Goal: Information Seeking & Learning: Check status

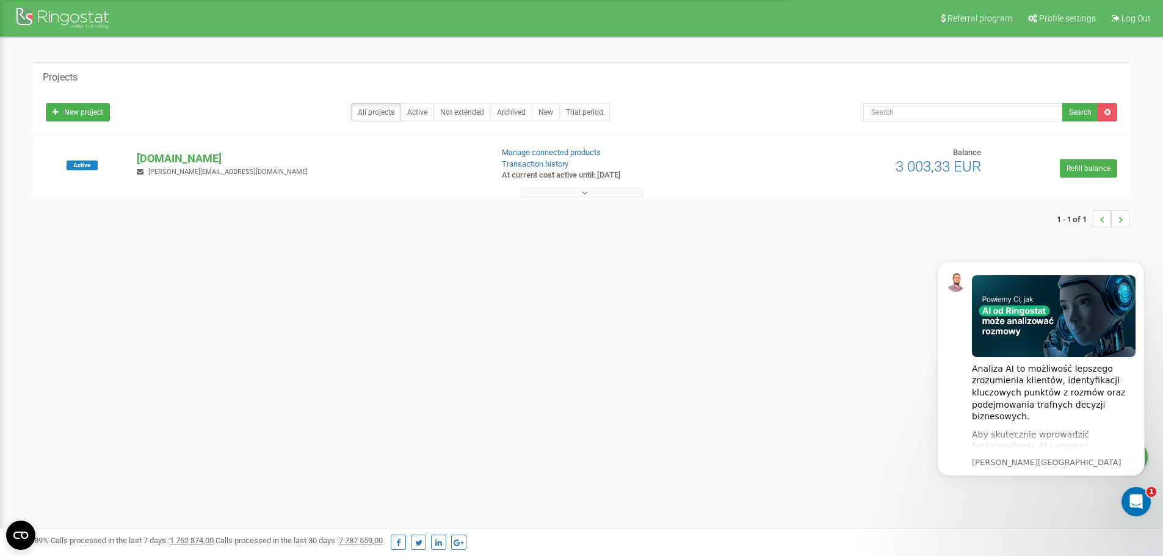
click at [570, 195] on button at bounding box center [582, 192] width 122 height 9
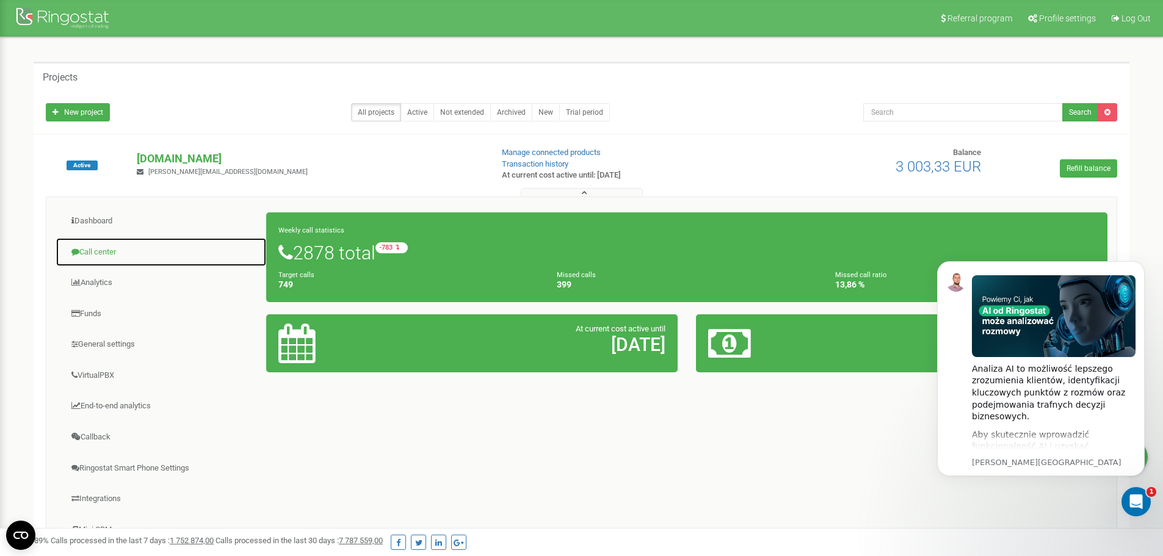
click at [111, 251] on link "Call center" at bounding box center [161, 253] width 211 height 30
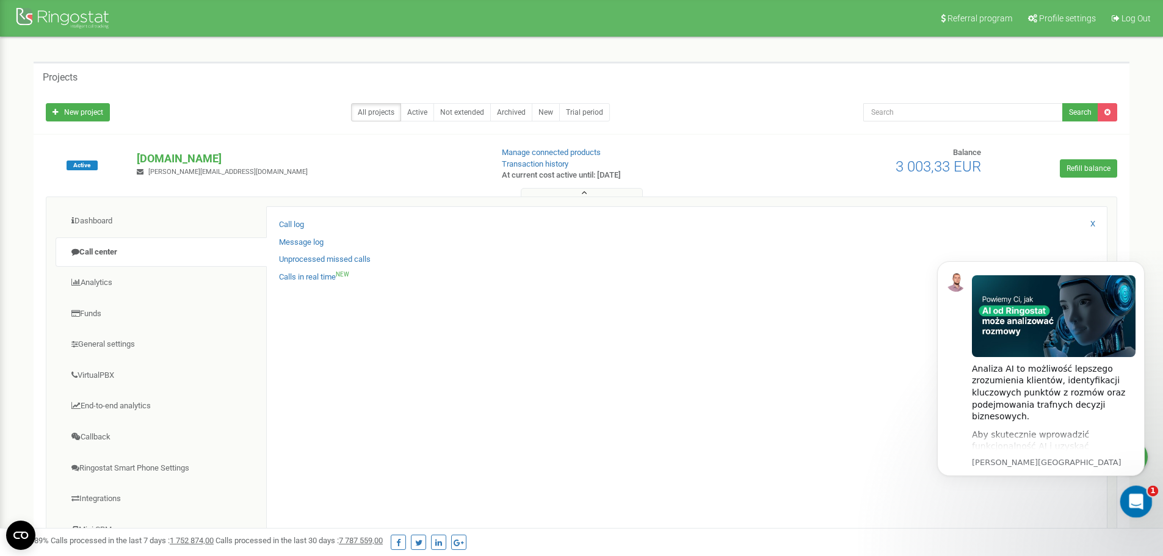
click at [1135, 505] on icon "Otwórz komunikator Intercom" at bounding box center [1135, 500] width 20 height 20
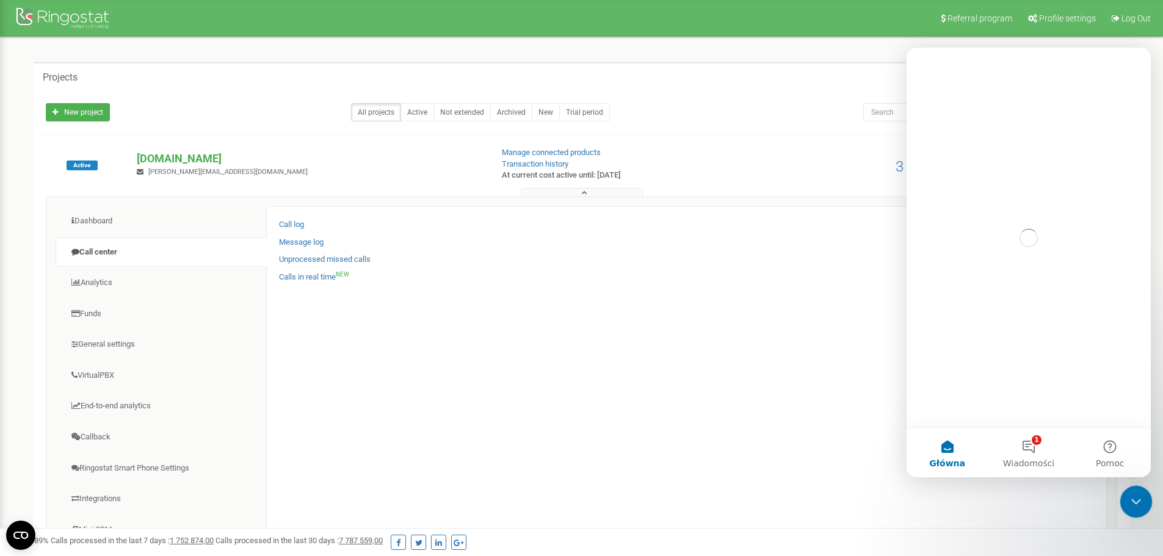
click at [1135, 504] on icon "Zamknij komunikator Intercom" at bounding box center [1134, 500] width 15 height 15
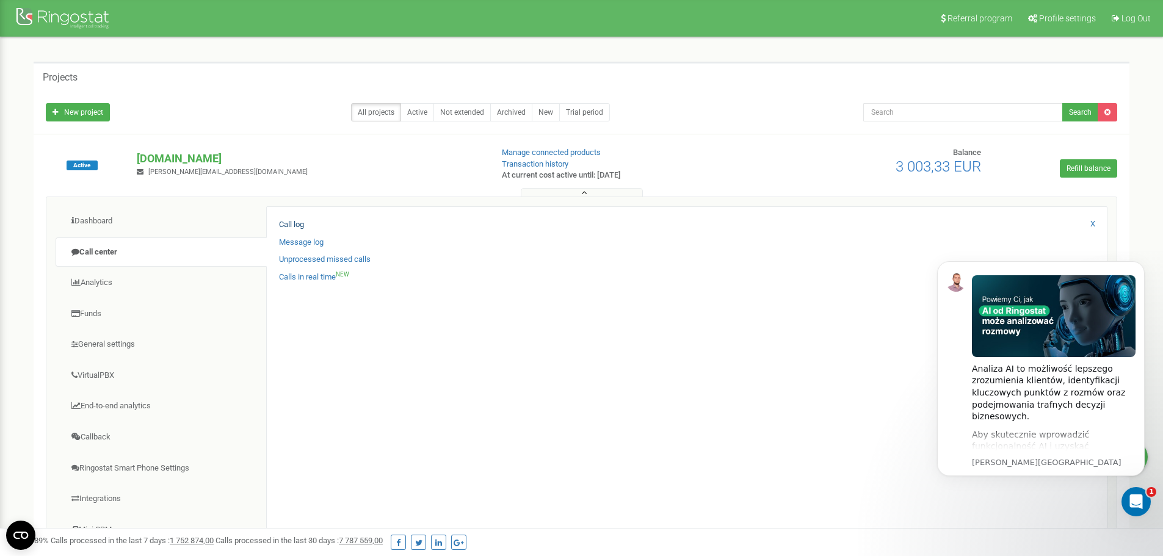
click at [293, 224] on link "Call log" at bounding box center [291, 225] width 25 height 12
click at [312, 282] on link "Calls in real time NEW" at bounding box center [314, 278] width 70 height 12
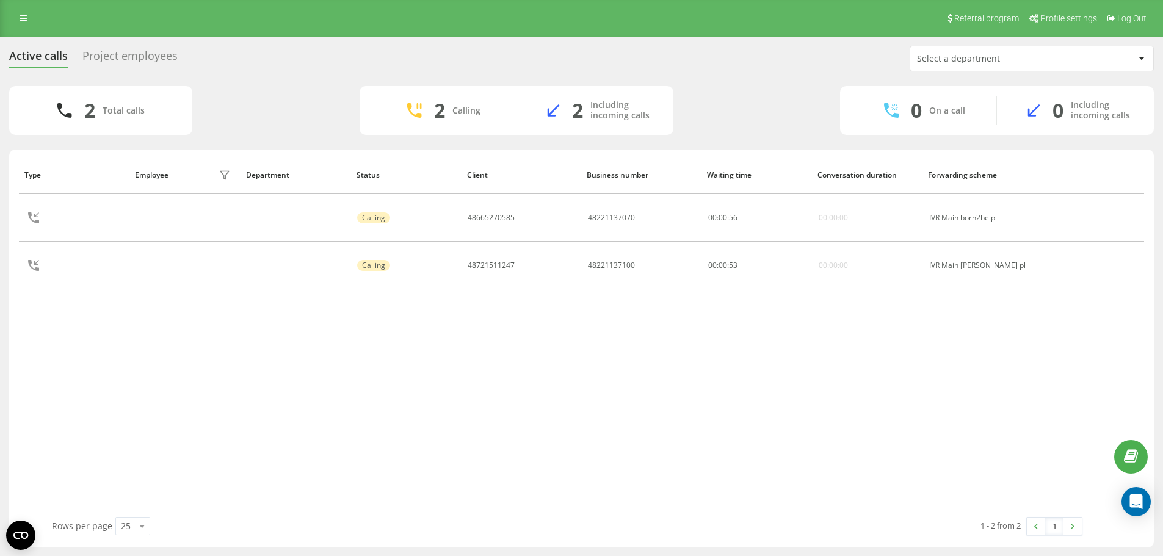
click at [147, 53] on div "Project employees" at bounding box center [129, 58] width 95 height 19
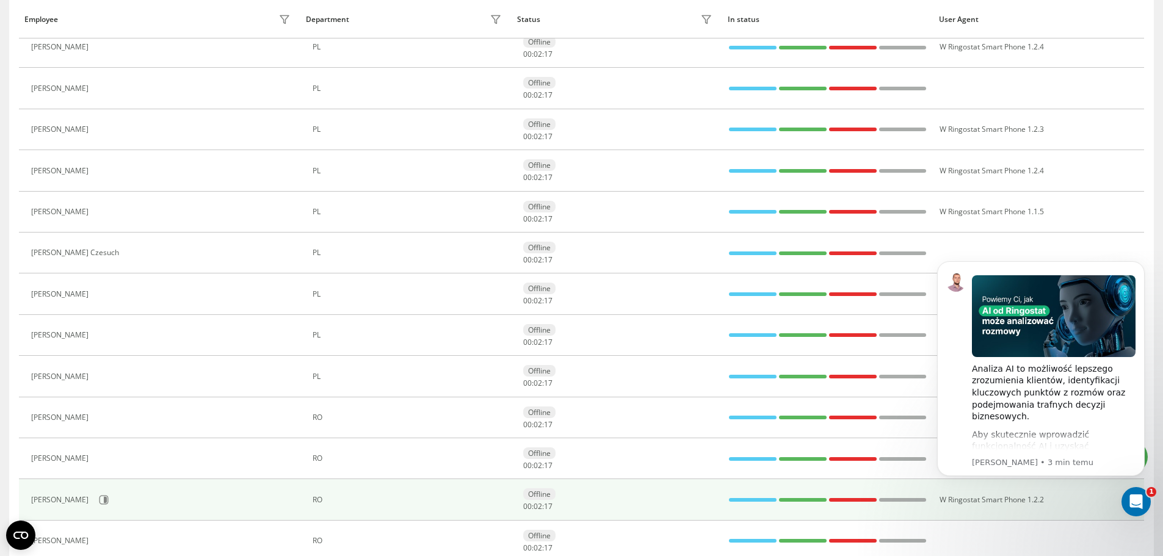
scroll to position [713, 0]
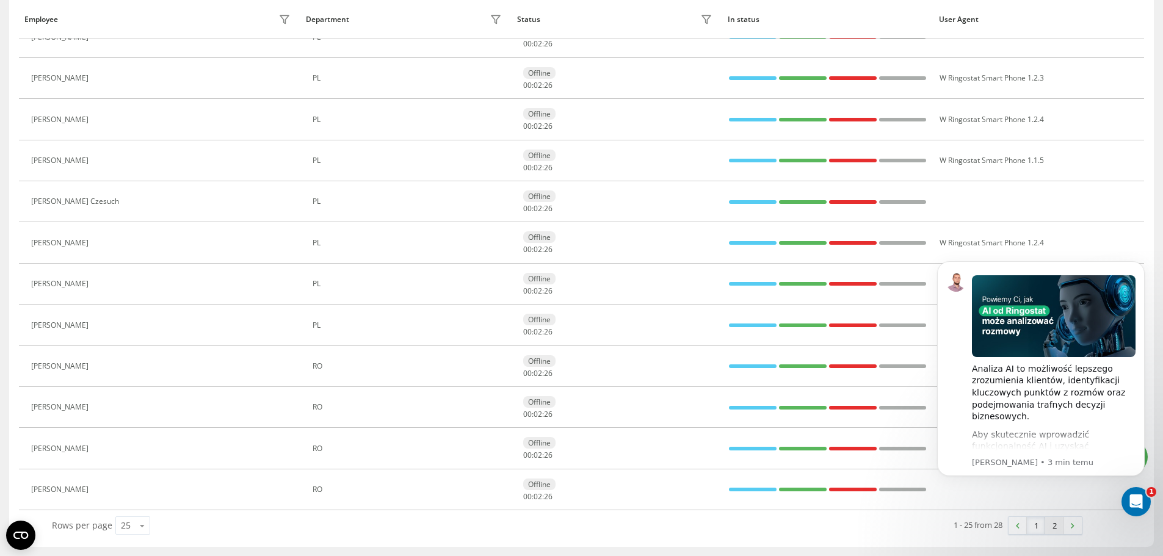
click at [1053, 530] on link "2" at bounding box center [1055, 525] width 18 height 17
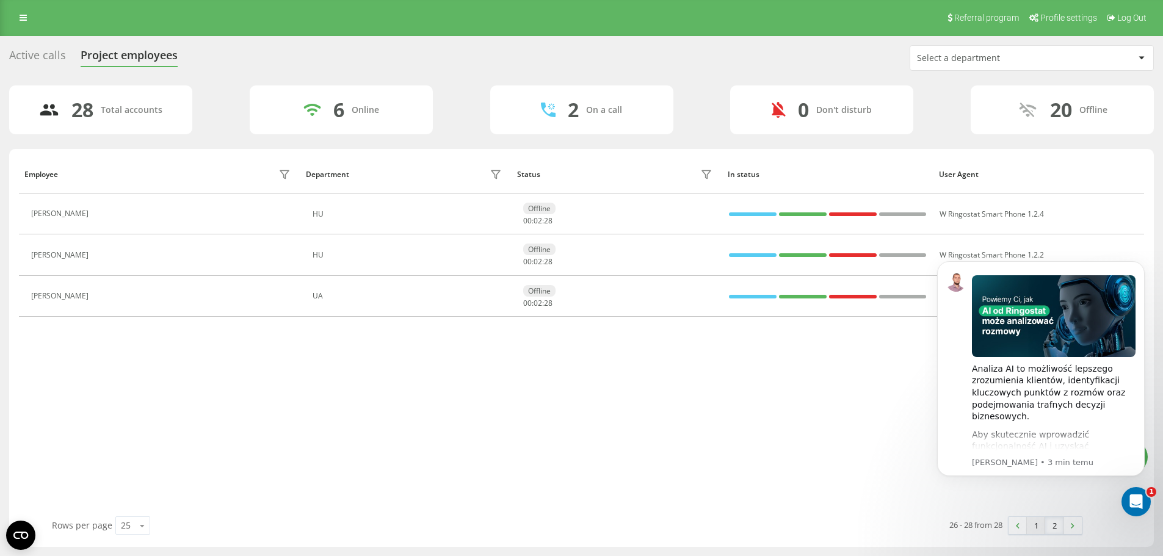
click at [1038, 525] on link "1" at bounding box center [1036, 525] width 18 height 17
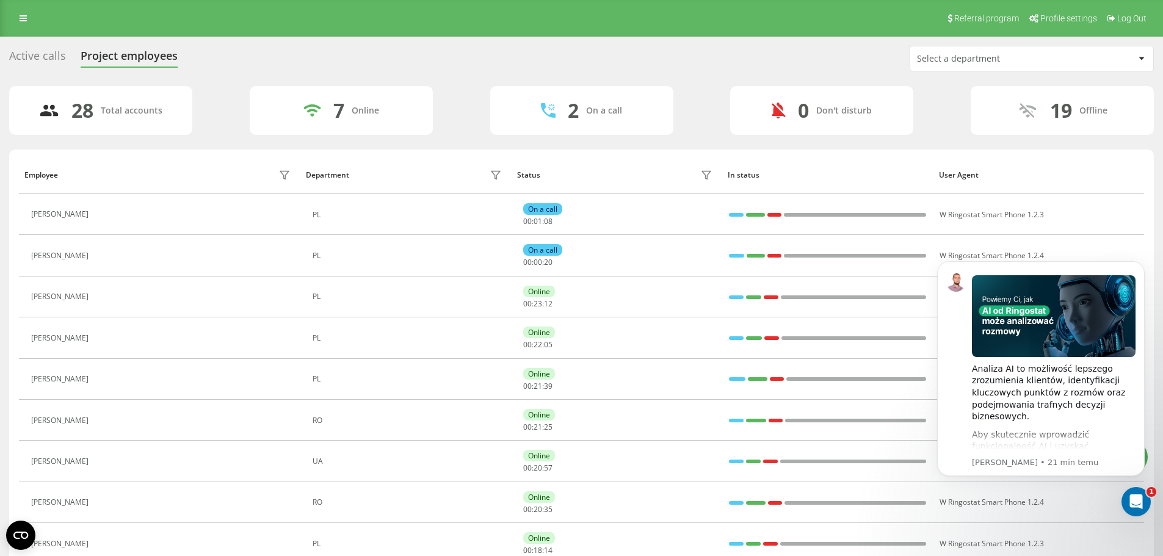
click at [38, 65] on div "Active calls" at bounding box center [37, 58] width 57 height 19
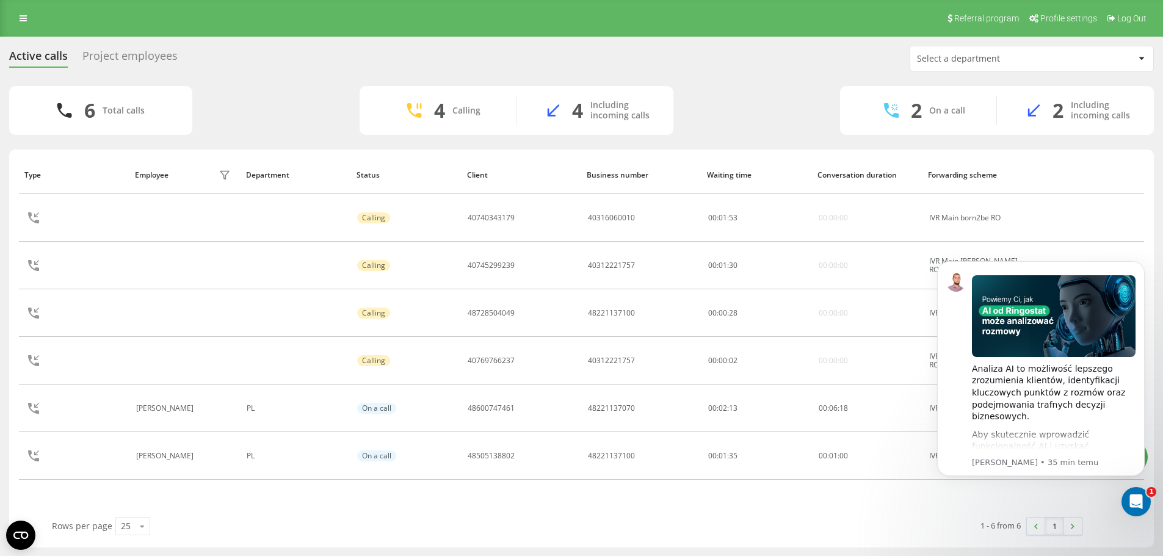
click at [157, 68] on div "Active calls Project employees Select a department" at bounding box center [581, 59] width 1145 height 26
click at [156, 62] on div "Project employees" at bounding box center [129, 58] width 95 height 19
click at [155, 58] on div "Project employees" at bounding box center [129, 58] width 95 height 19
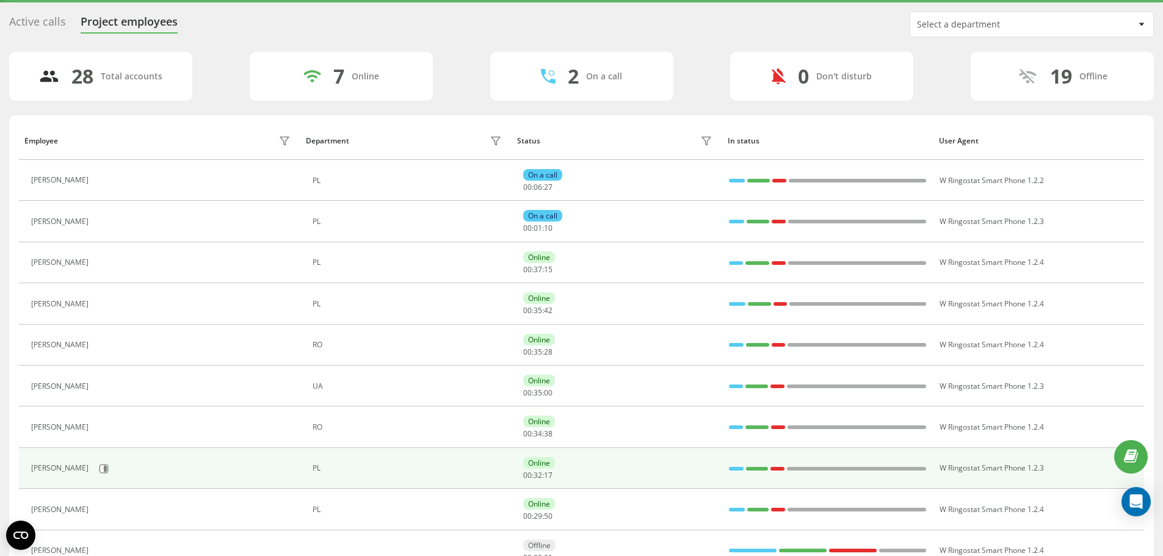
scroll to position [61, 0]
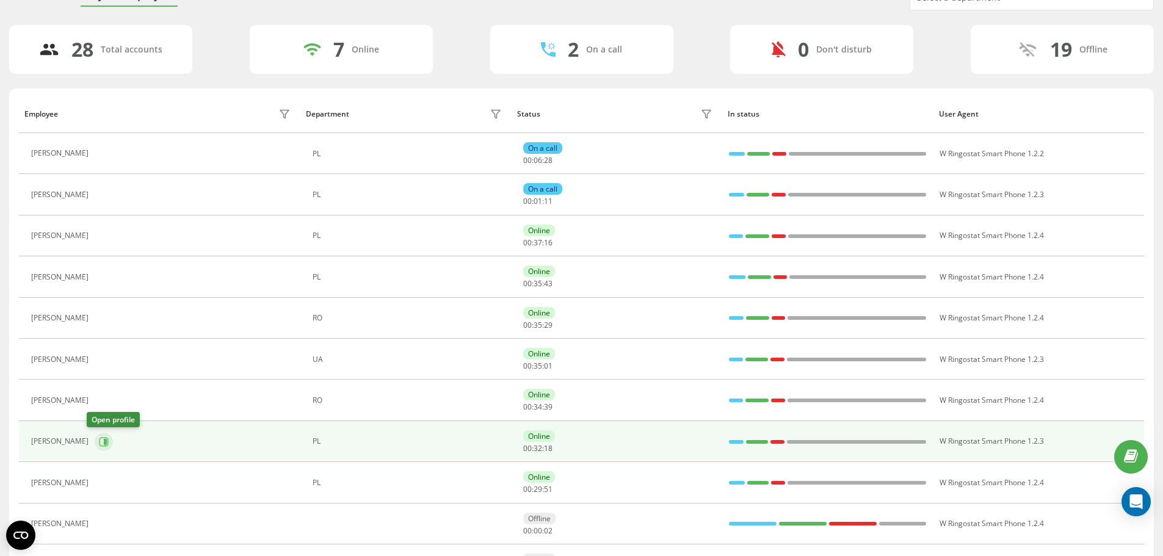
click at [100, 446] on icon at bounding box center [104, 441] width 9 height 9
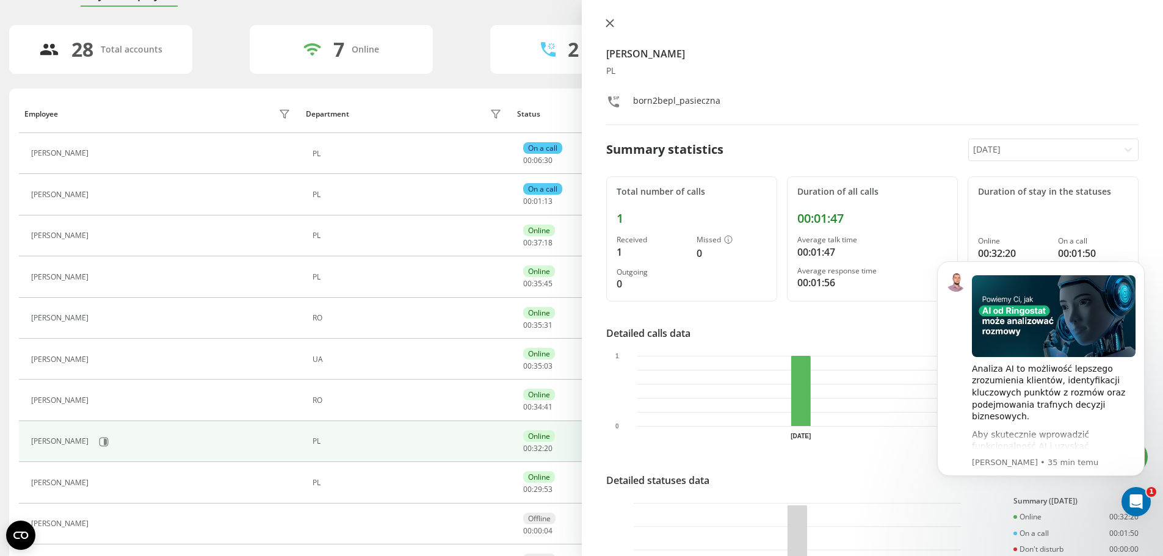
click at [609, 24] on icon at bounding box center [609, 23] width 7 height 7
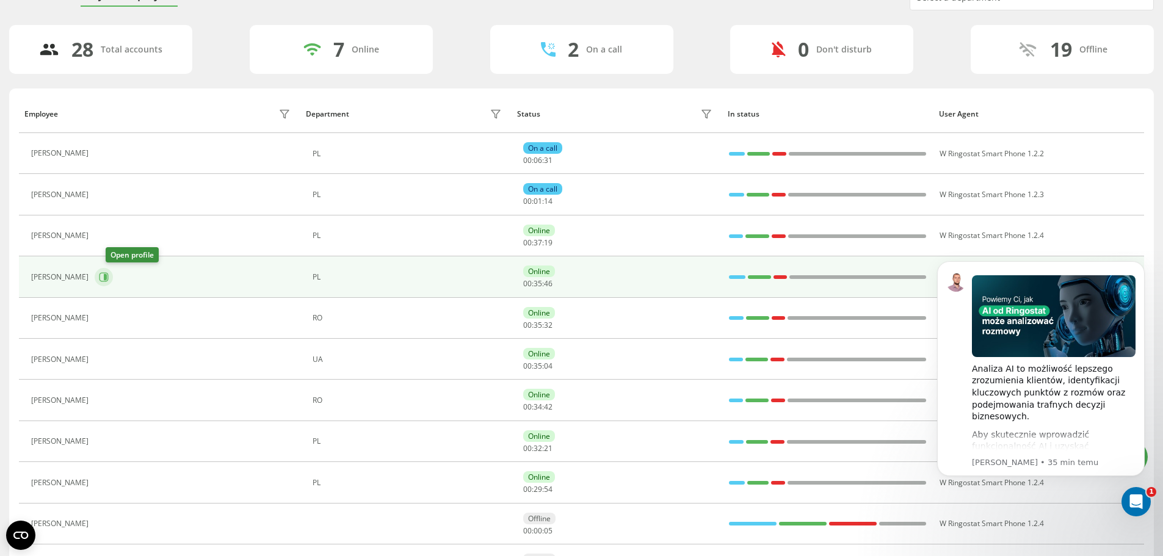
click at [109, 275] on button at bounding box center [104, 277] width 18 height 18
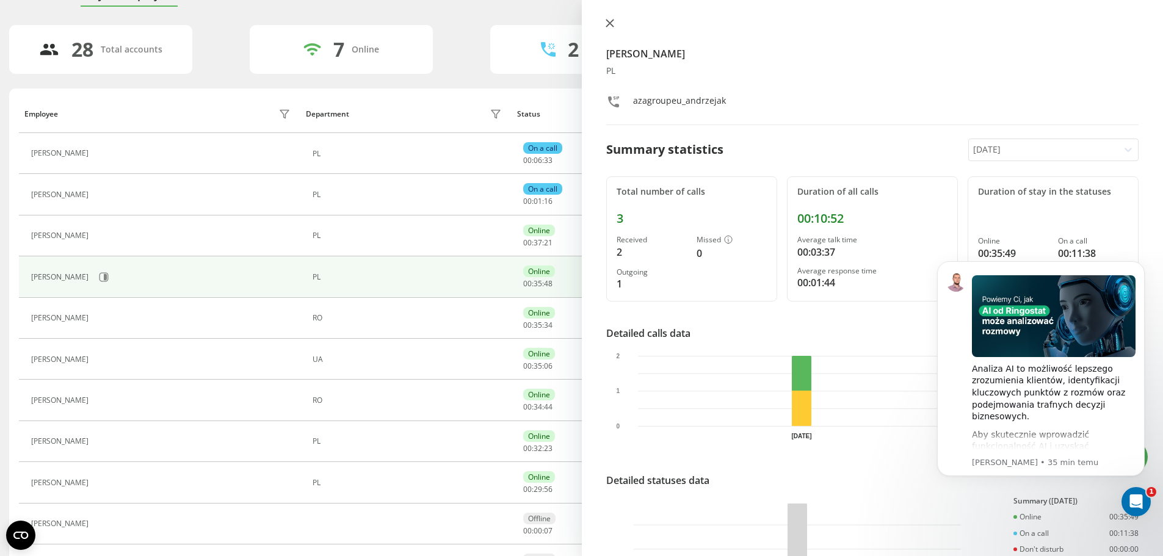
click at [612, 19] on icon at bounding box center [610, 23] width 9 height 9
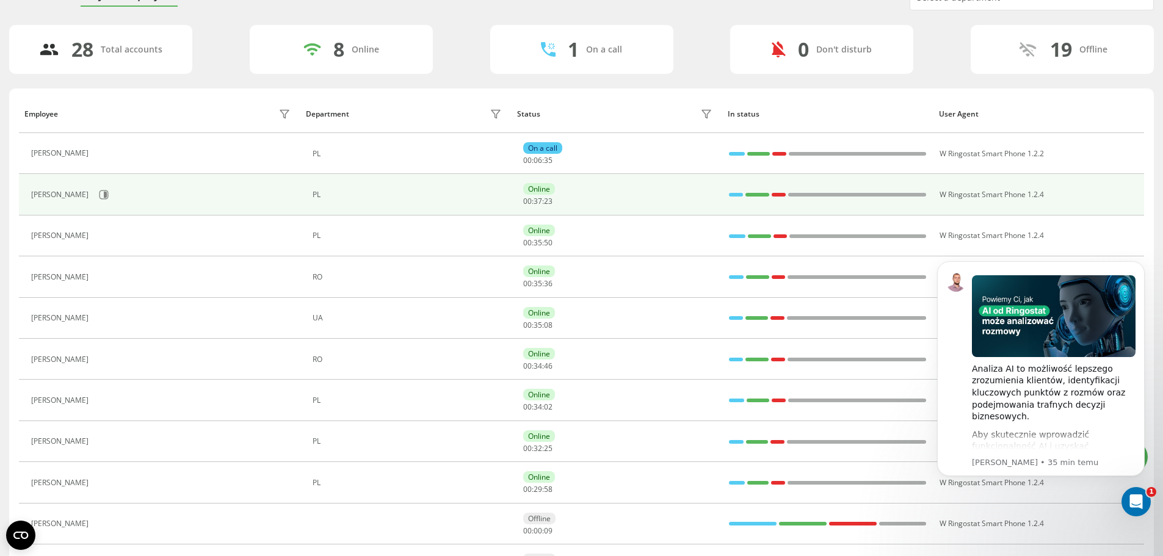
click at [116, 198] on div "[PERSON_NAME]" at bounding box center [162, 194] width 263 height 21
click at [111, 197] on button at bounding box center [104, 195] width 18 height 18
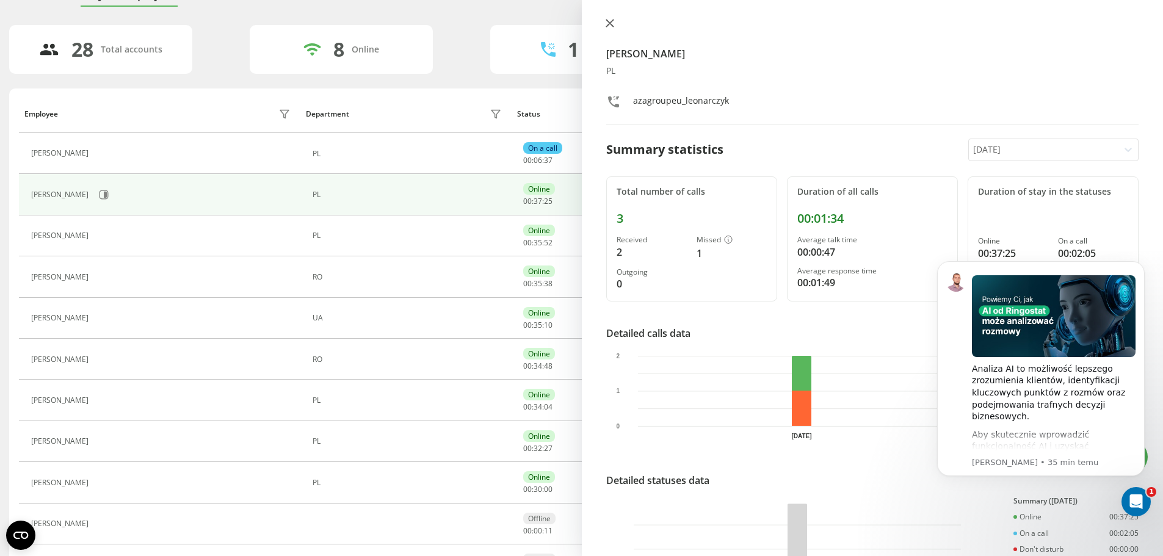
click at [609, 23] on icon at bounding box center [609, 23] width 7 height 7
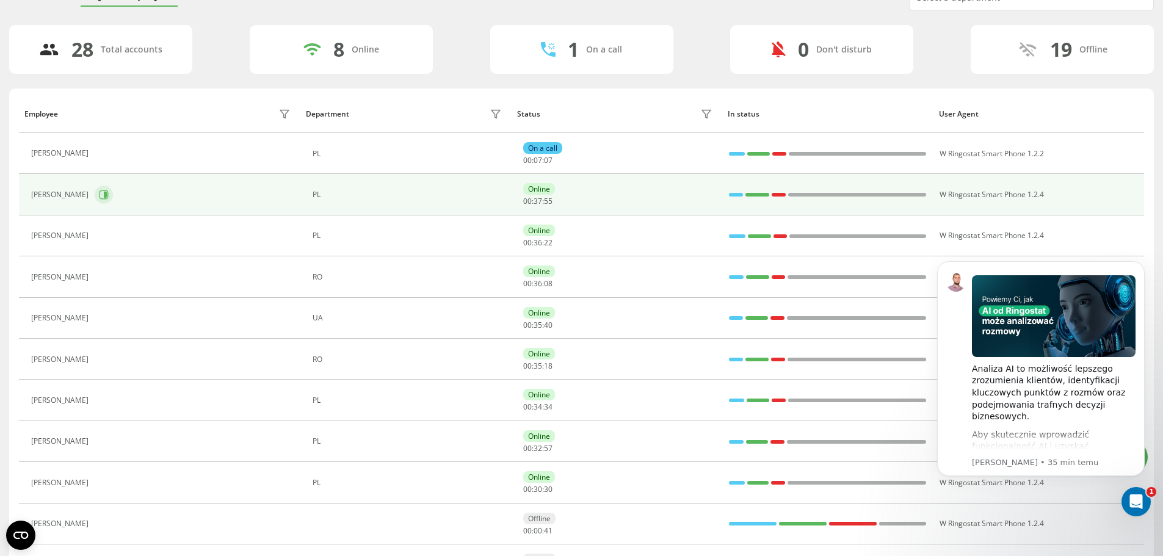
click at [103, 194] on icon at bounding box center [104, 195] width 10 height 10
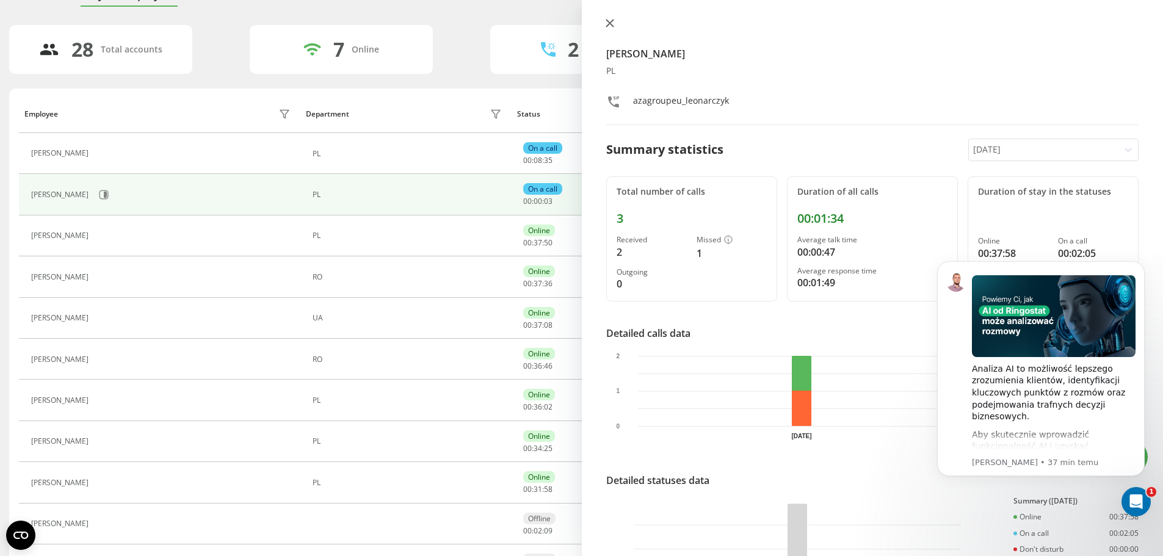
click at [613, 24] on icon at bounding box center [610, 23] width 9 height 9
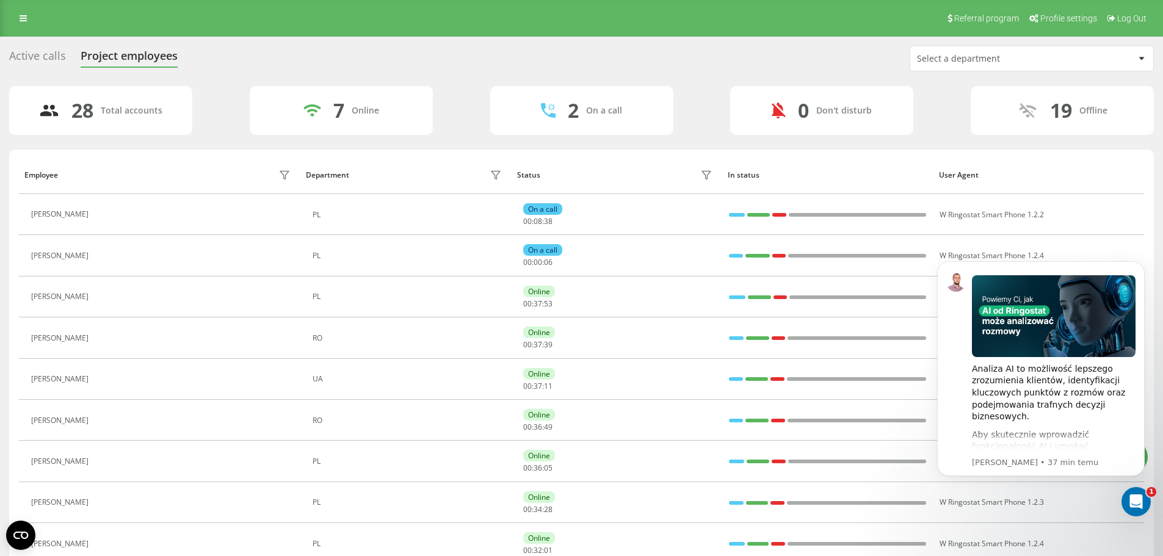
click at [47, 58] on div "Active calls" at bounding box center [37, 58] width 57 height 19
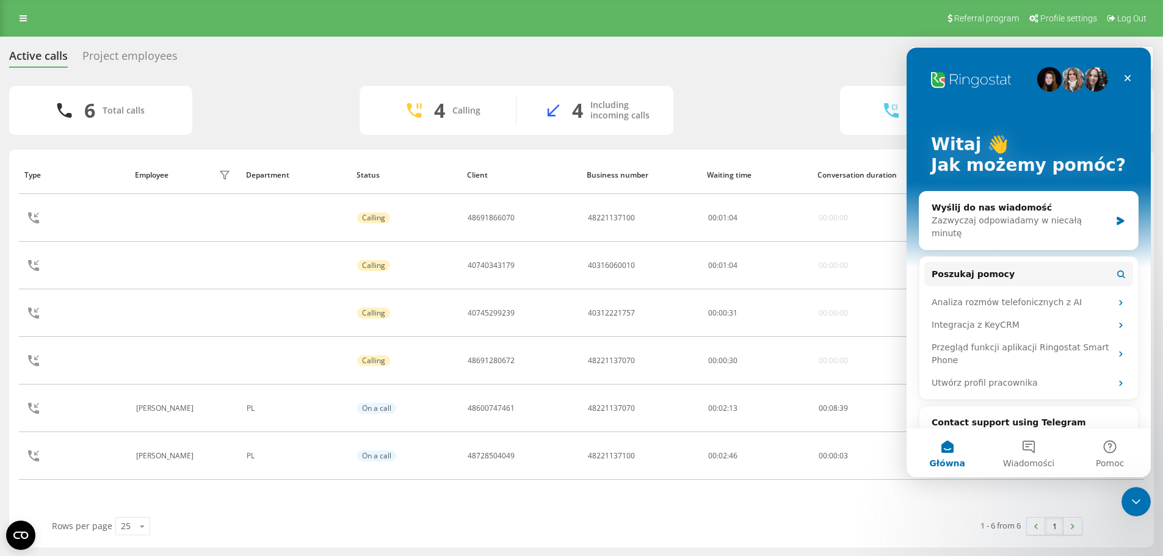
click at [1142, 499] on icon "Zamknij komunikator Intercom" at bounding box center [1136, 502] width 15 height 15
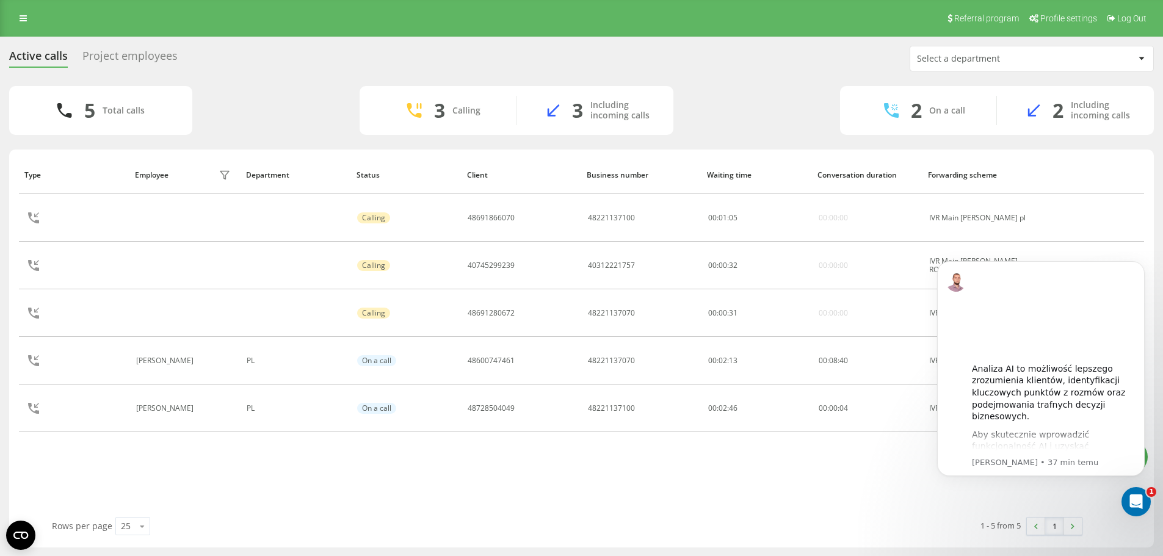
click at [149, 58] on div "Project employees" at bounding box center [129, 58] width 95 height 19
